Goal: Transaction & Acquisition: Subscribe to service/newsletter

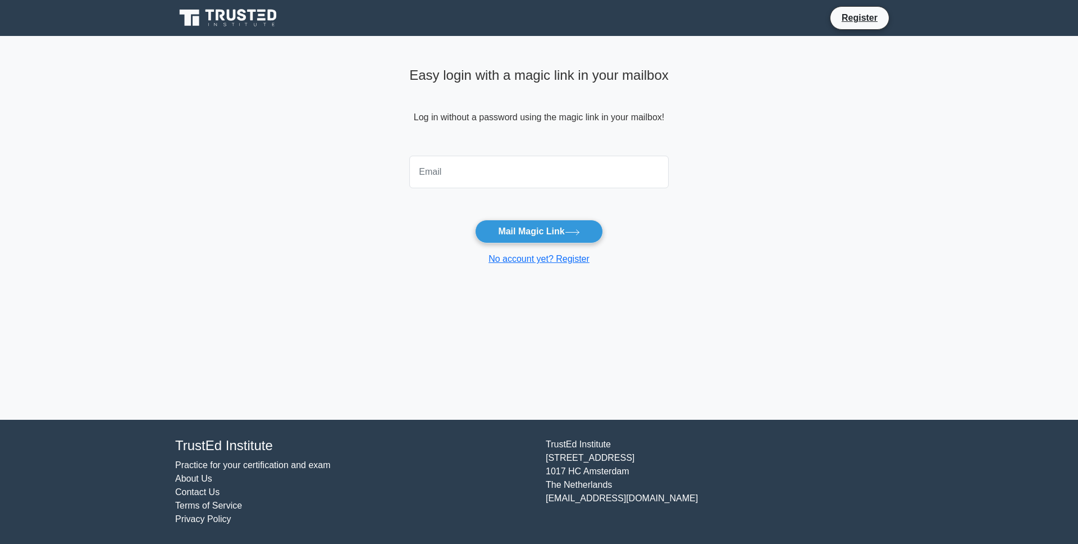
click at [492, 174] on input "email" at bounding box center [538, 172] width 259 height 33
click at [890, 240] on main "Easy login with a magic link in your mailbox Log in without a password using th…" at bounding box center [539, 228] width 1078 height 384
click at [224, 21] on icon at bounding box center [229, 17] width 108 height 21
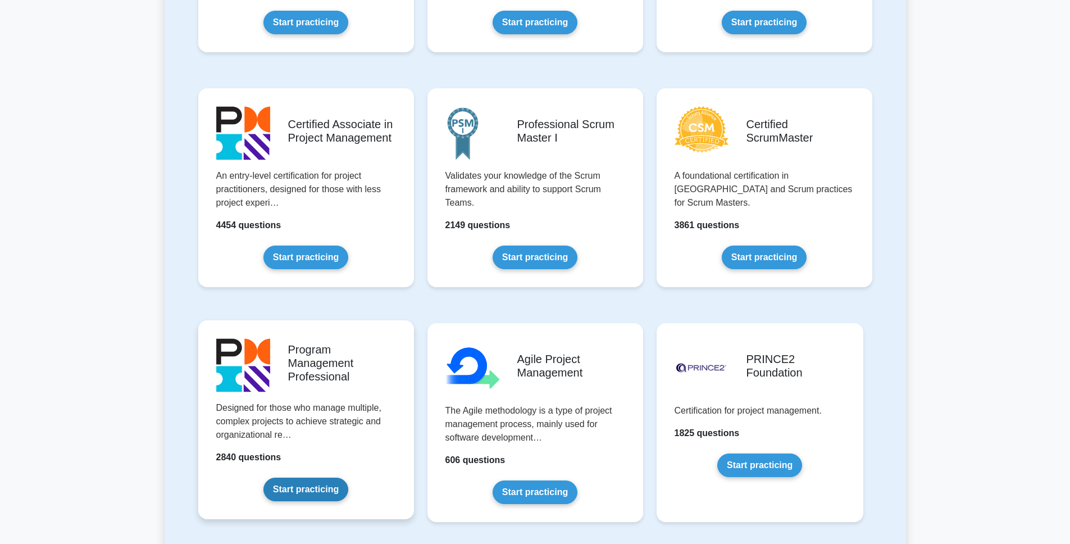
scroll to position [409, 0]
click at [318, 495] on link "Start practicing" at bounding box center [305, 489] width 85 height 24
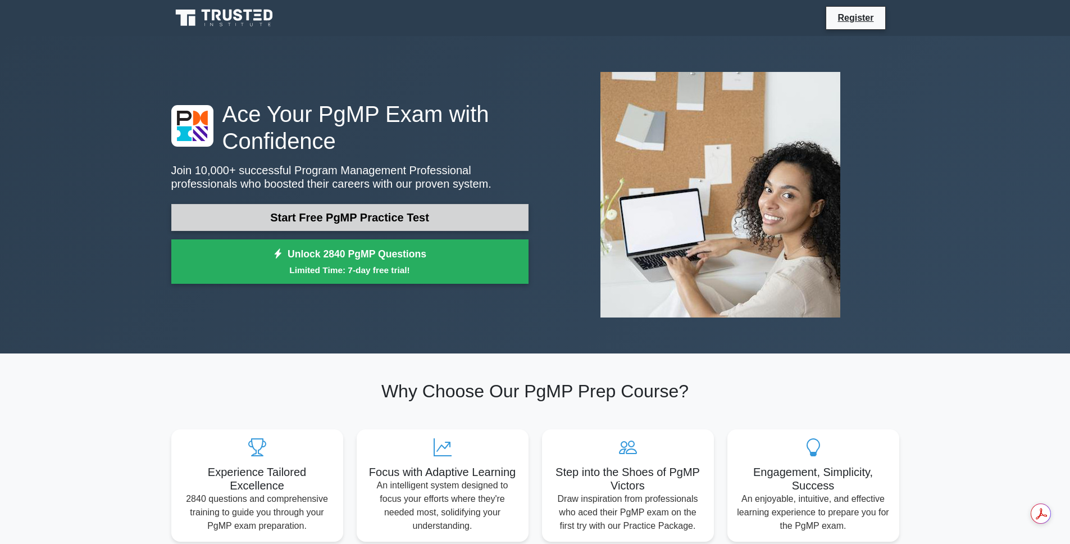
click at [353, 218] on link "Start Free PgMP Practice Test" at bounding box center [349, 217] width 357 height 27
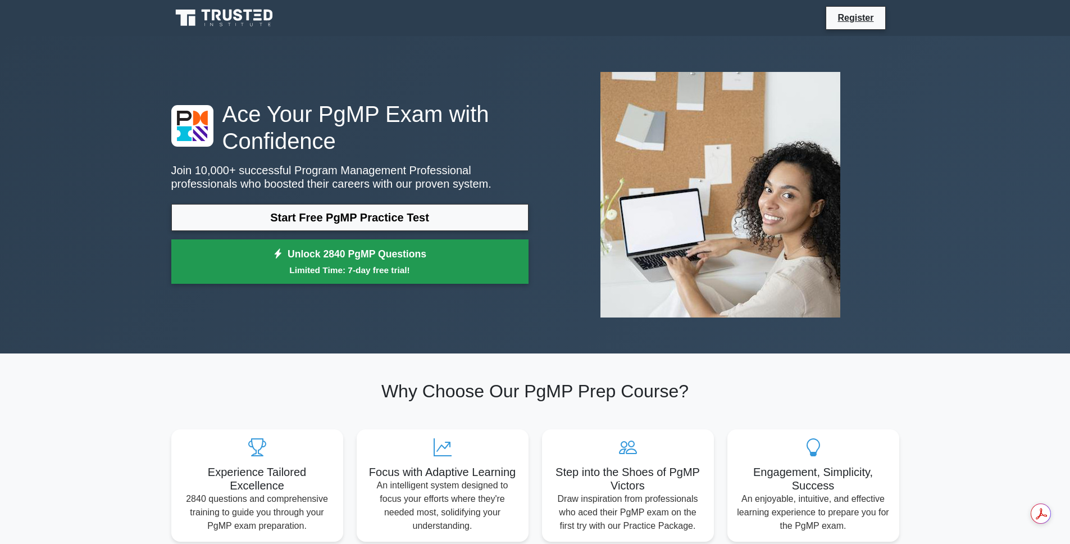
click at [381, 266] on small "Limited Time: 7-day free trial!" at bounding box center [349, 269] width 329 height 13
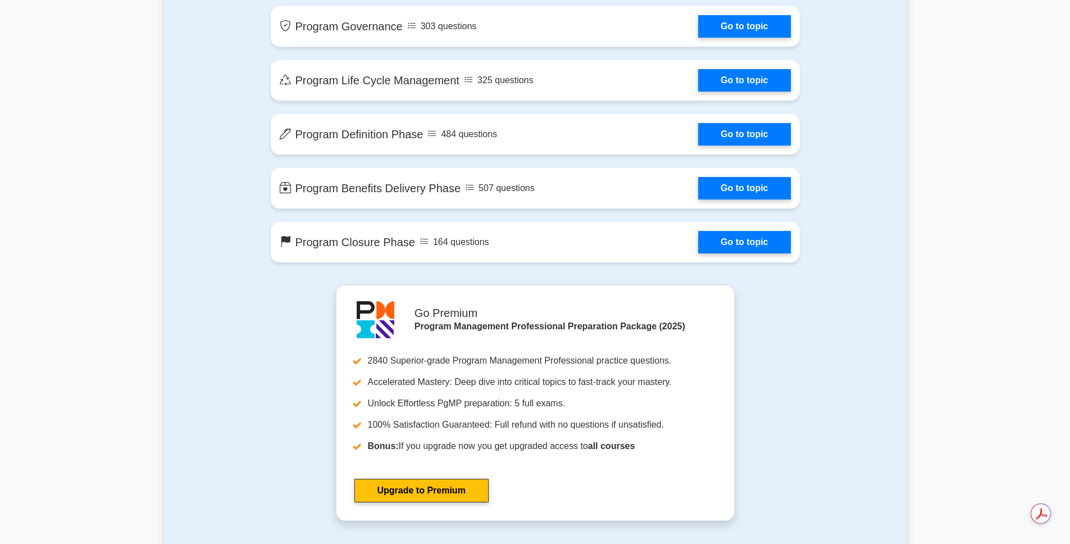
scroll to position [1034, 0]
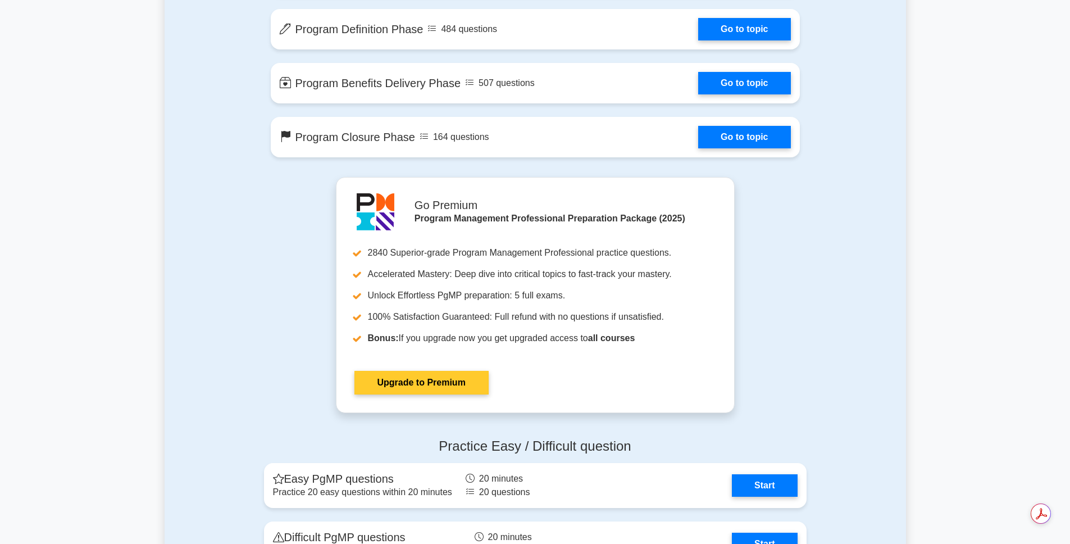
click at [411, 394] on link "Upgrade to Premium" at bounding box center [421, 383] width 134 height 24
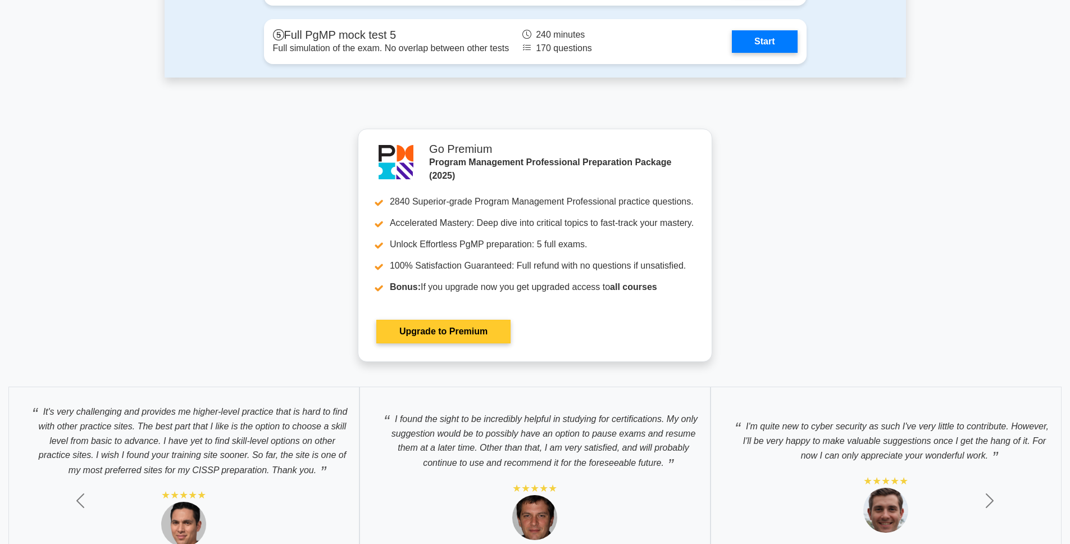
scroll to position [1860, 0]
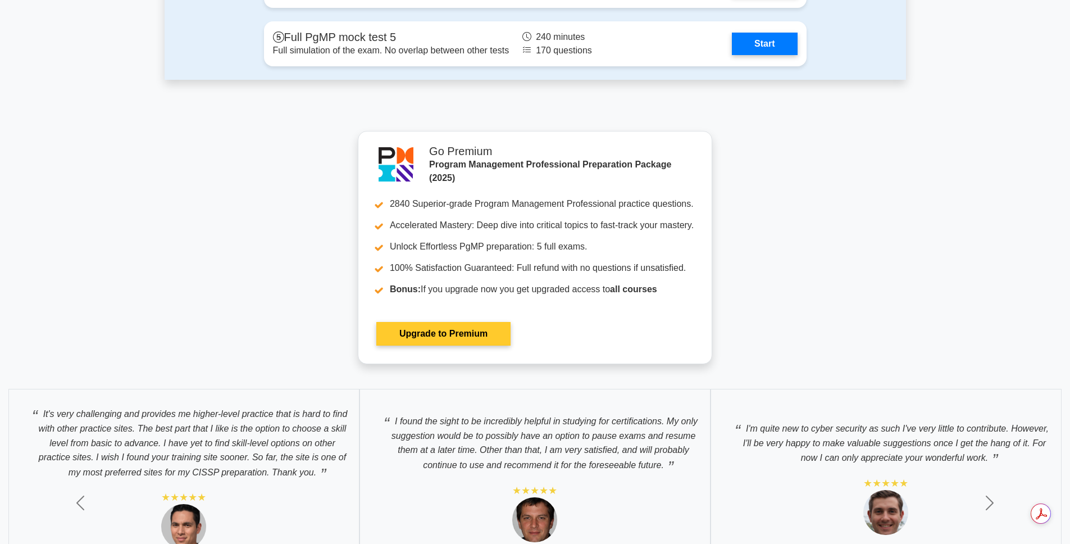
click at [464, 330] on link "Upgrade to Premium" at bounding box center [443, 334] width 134 height 24
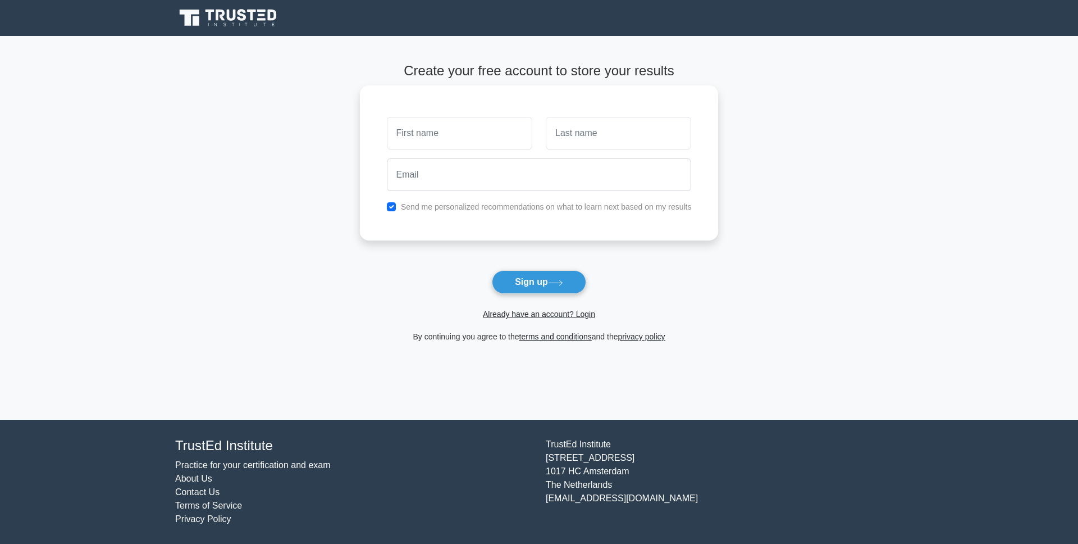
click at [460, 128] on input "text" at bounding box center [459, 133] width 145 height 33
click at [26, 82] on main "Create your free account to store your results Send me personalized recommendat…" at bounding box center [539, 228] width 1078 height 384
type input "[PERSON_NAME]"
type input "mat"
type input "uncasam421@gmail.com"
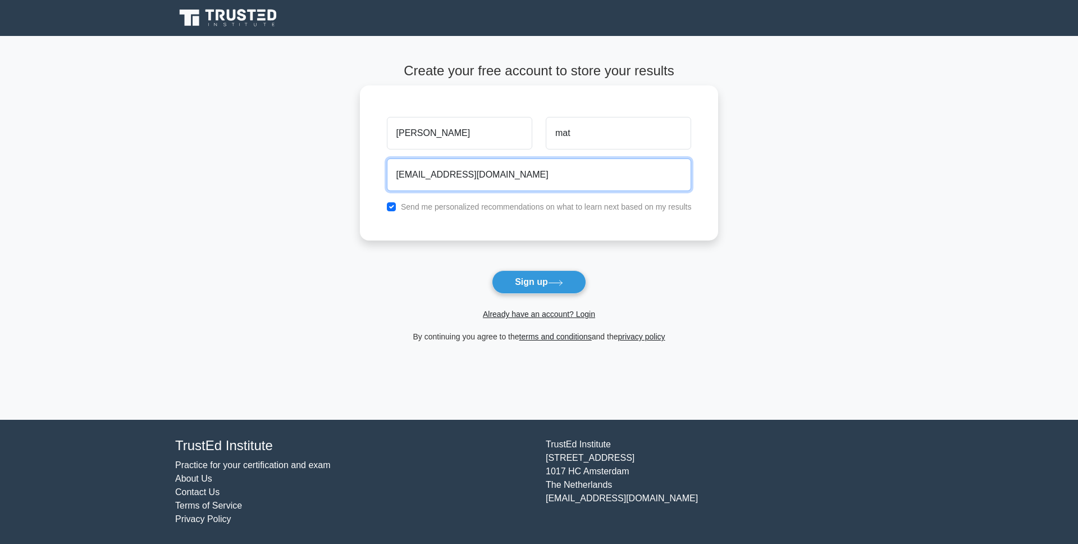
click at [492, 270] on button "Sign up" at bounding box center [539, 282] width 94 height 24
